Goal: Task Accomplishment & Management: Manage account settings

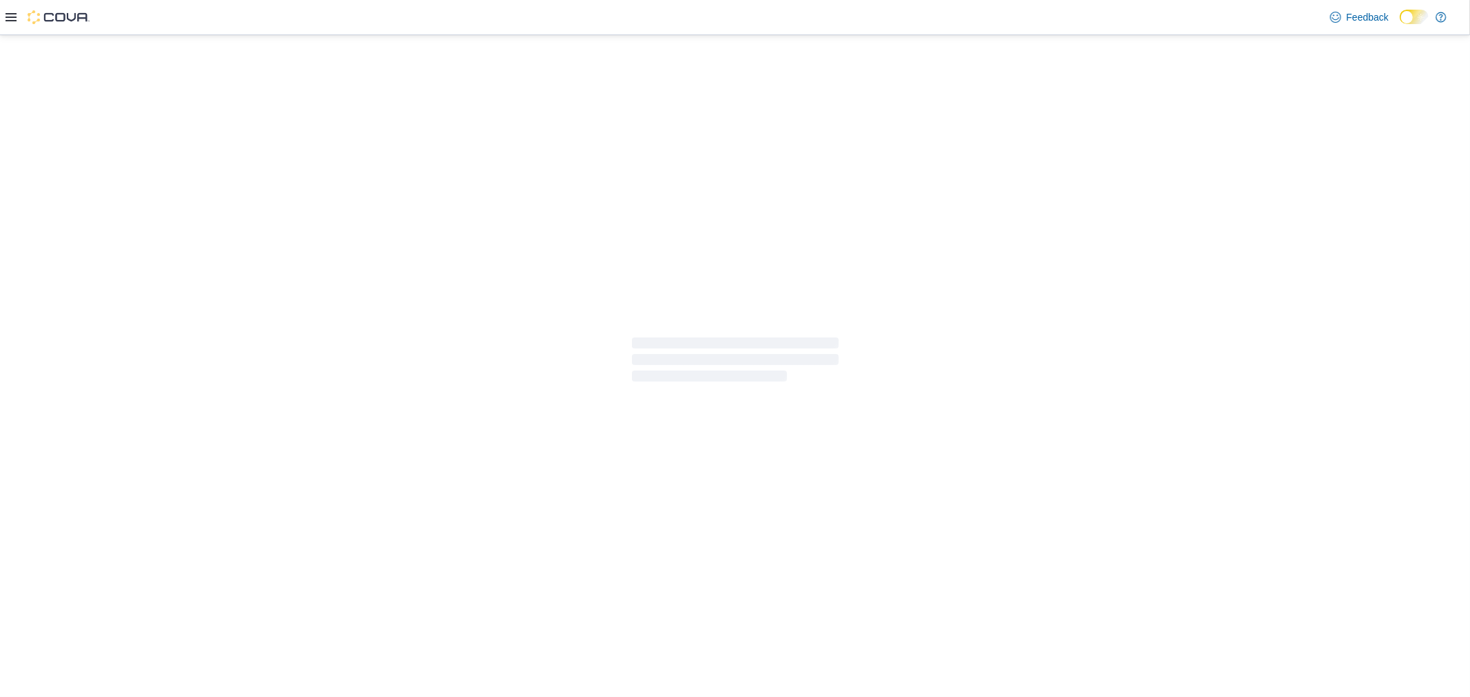
drag, startPoint x: 1441, startPoint y: 8, endPoint x: 1428, endPoint y: 23, distance: 20.6
click at [1428, 23] on label "Dark Mode" at bounding box center [1413, 17] width 29 height 14
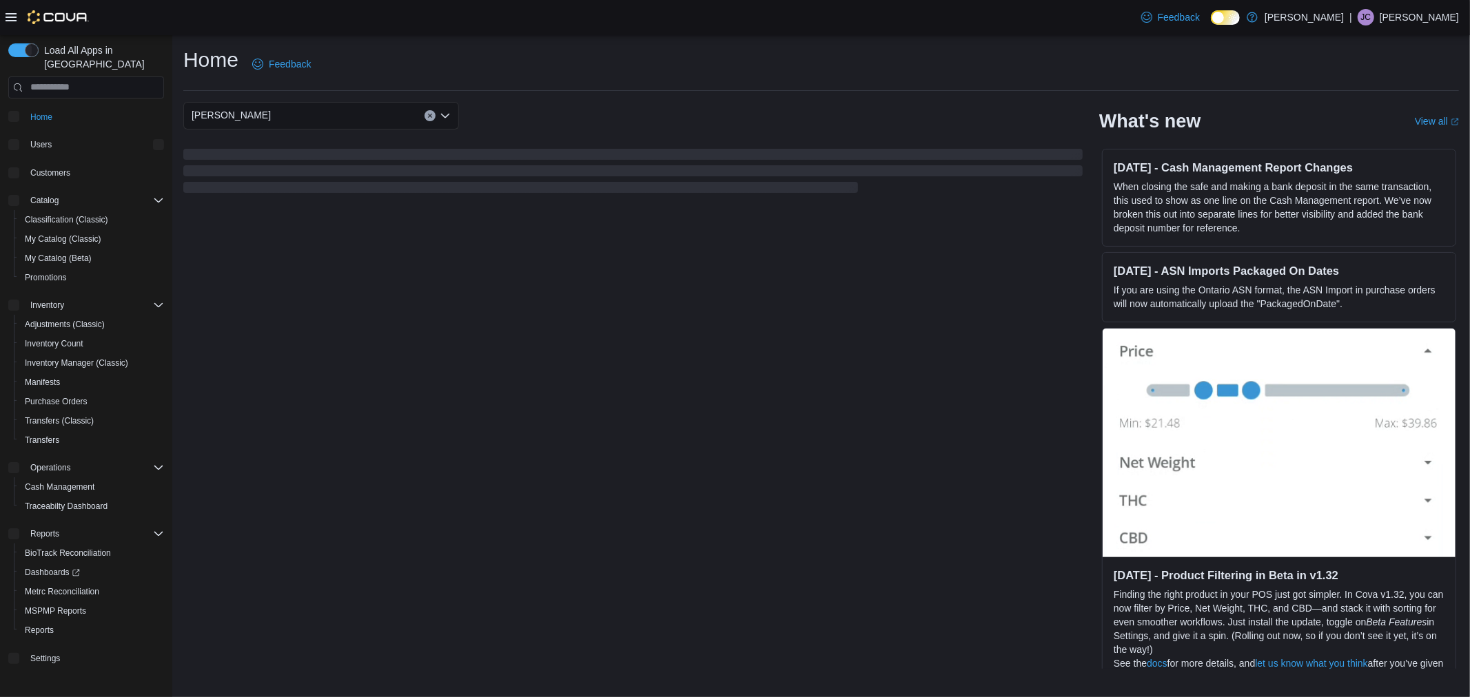
click at [1414, 19] on p "Justin Crosby" at bounding box center [1418, 17] width 79 height 17
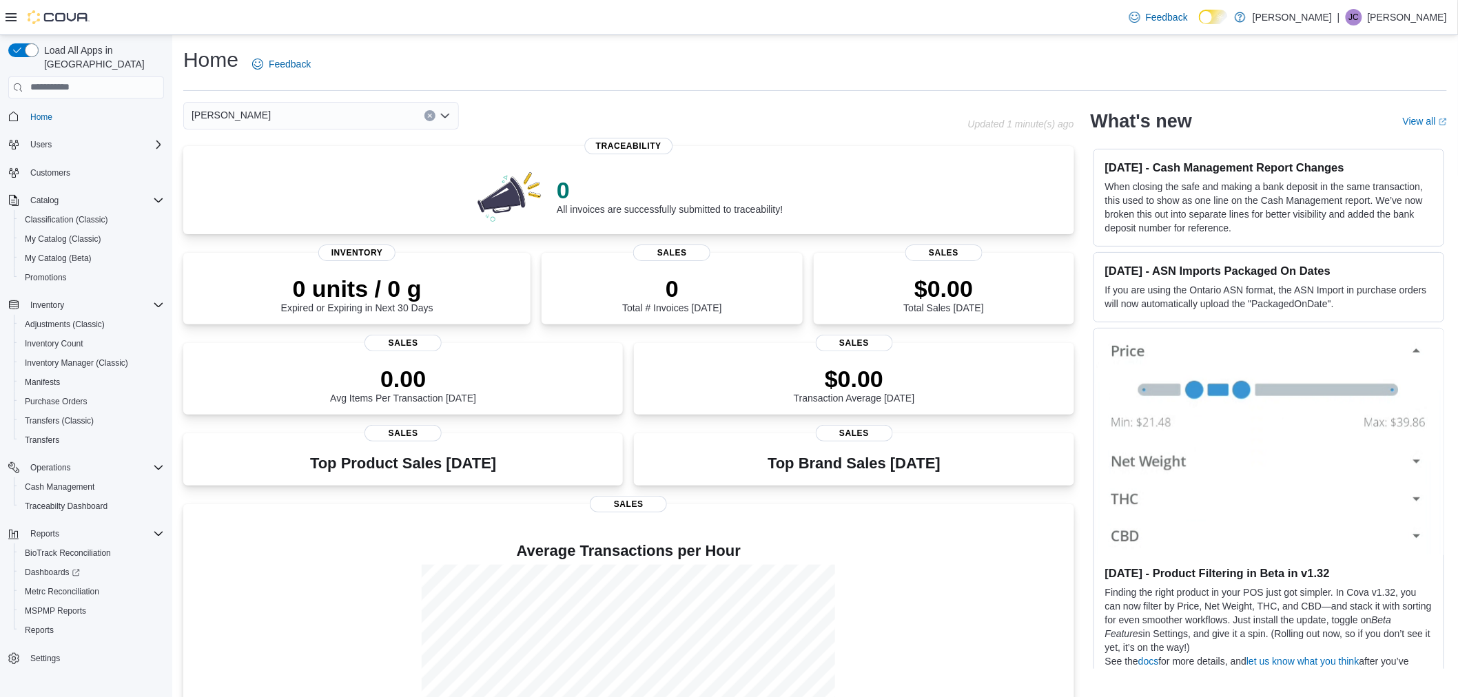
click at [1387, 17] on div "| JC Justin Crosby" at bounding box center [1392, 17] width 110 height 17
click at [1368, 149] on ul "Change Password Help Cova Learning Sign Out" at bounding box center [1379, 92] width 138 height 122
click at [1371, 141] on span "Sign Out" at bounding box center [1358, 137] width 37 height 14
